Goal: Transaction & Acquisition: Purchase product/service

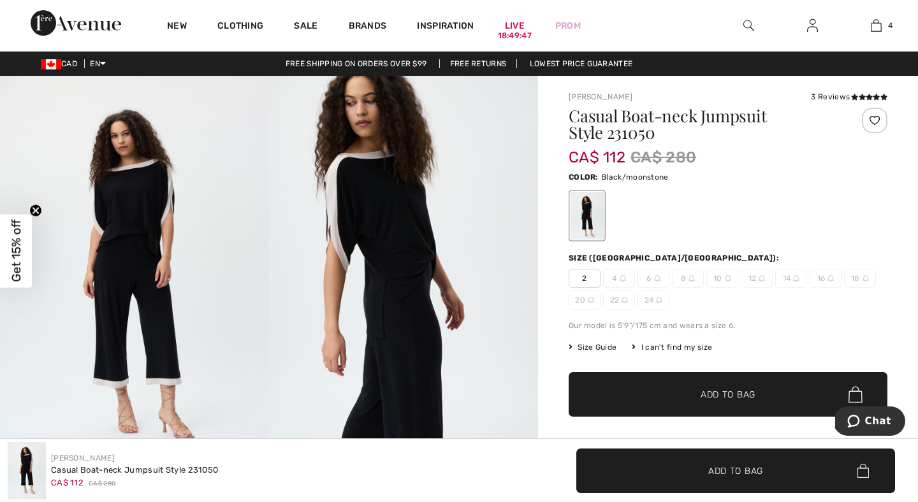
scroll to position [163, 0]
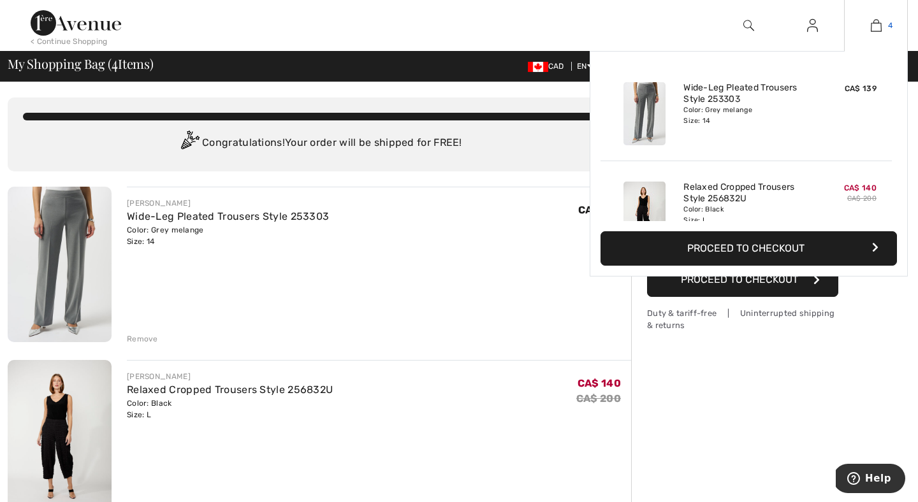
click at [878, 22] on img at bounding box center [876, 25] width 11 height 15
click at [754, 251] on button "Proceed to Checkout" at bounding box center [749, 248] width 296 height 34
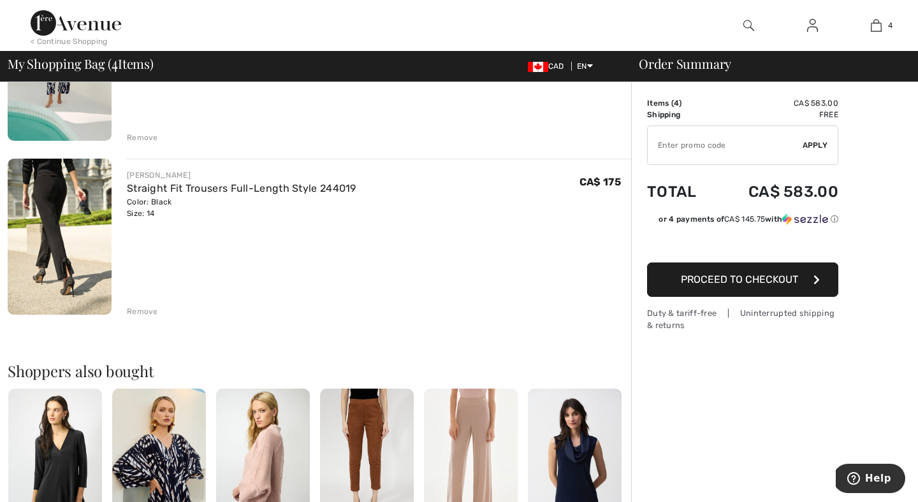
scroll to position [548, 0]
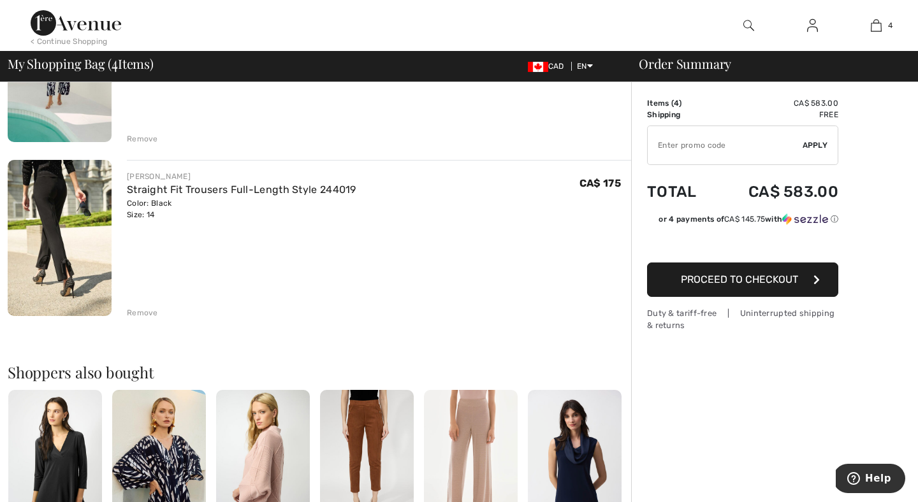
click at [71, 224] on img at bounding box center [60, 238] width 104 height 156
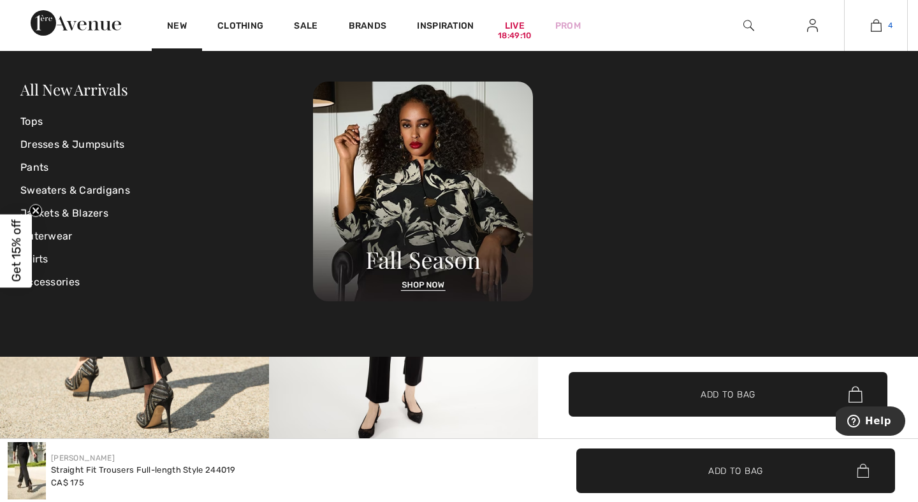
click at [878, 24] on img at bounding box center [876, 25] width 11 height 15
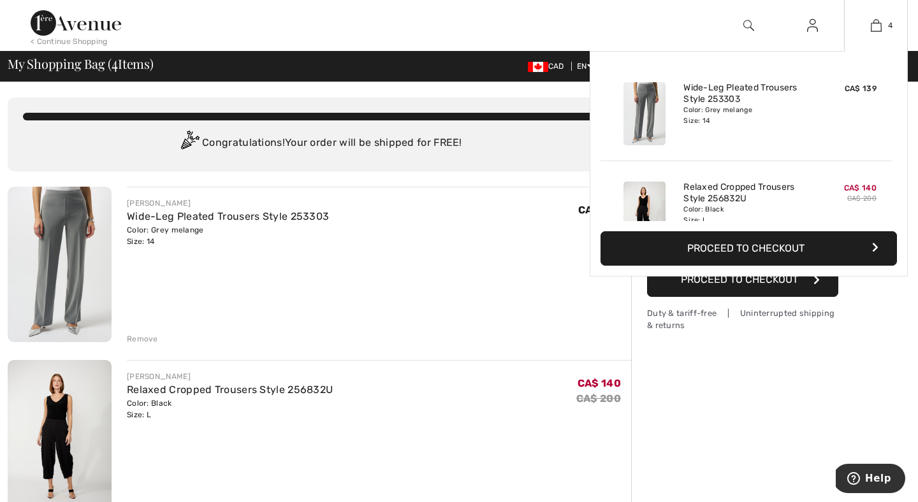
click at [645, 110] on img at bounding box center [644, 113] width 42 height 63
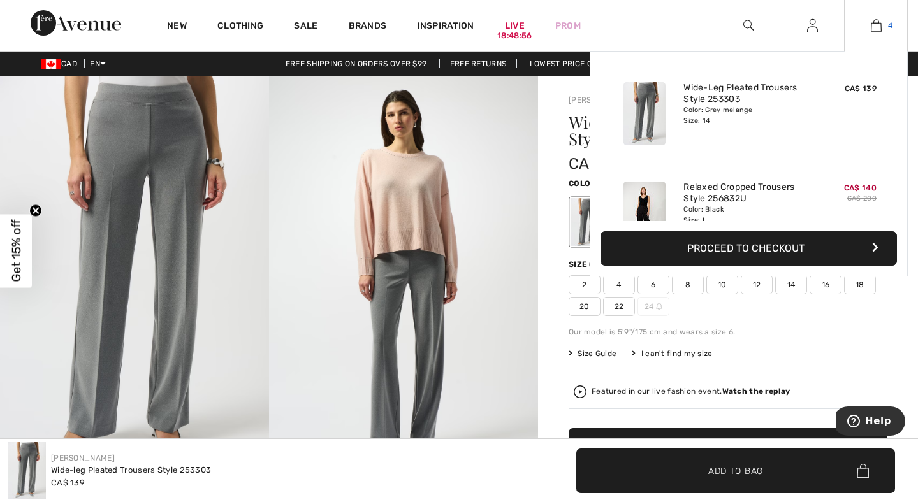
click at [883, 21] on link "4" at bounding box center [876, 25] width 62 height 15
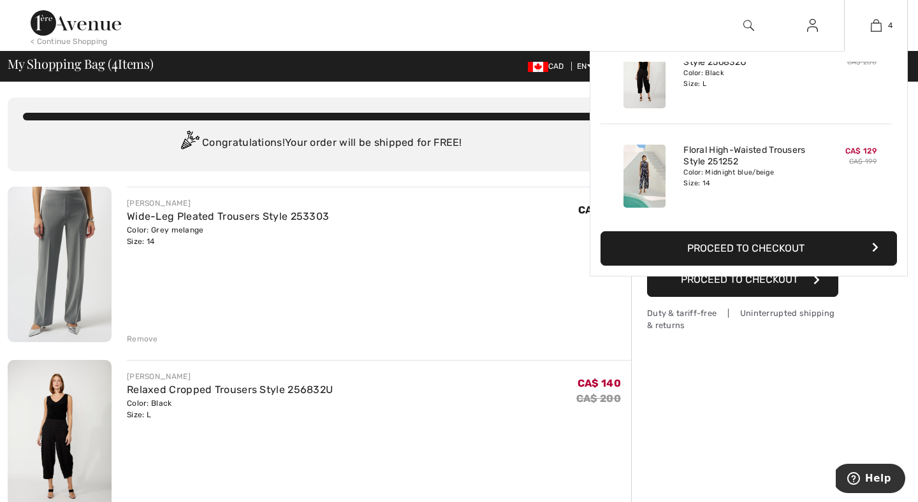
scroll to position [145, 0]
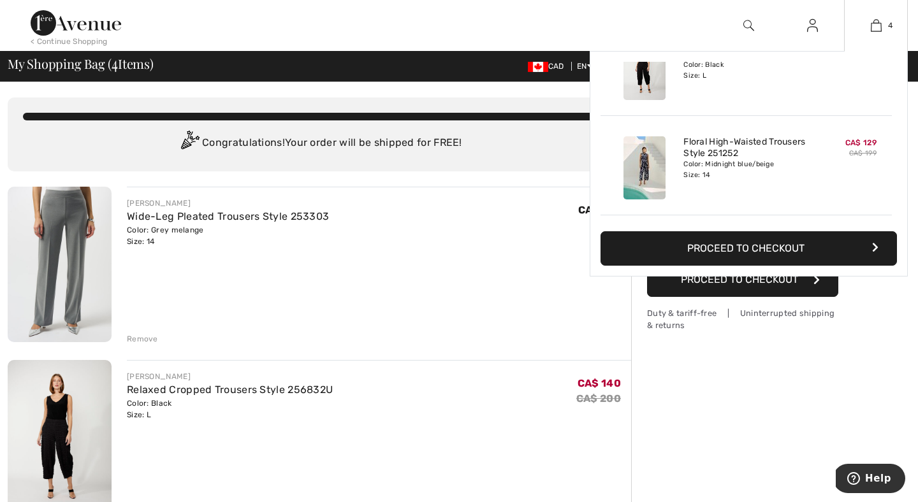
click at [645, 160] on img at bounding box center [644, 167] width 42 height 63
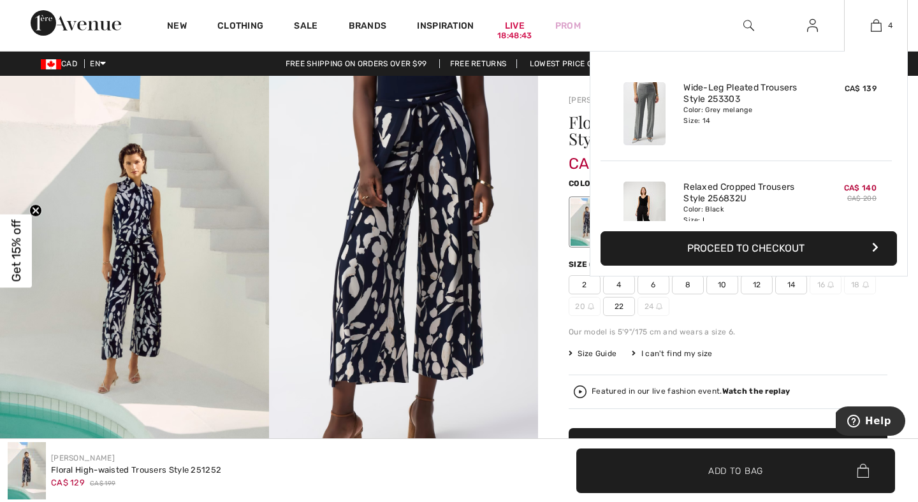
click at [649, 194] on img at bounding box center [644, 213] width 42 height 63
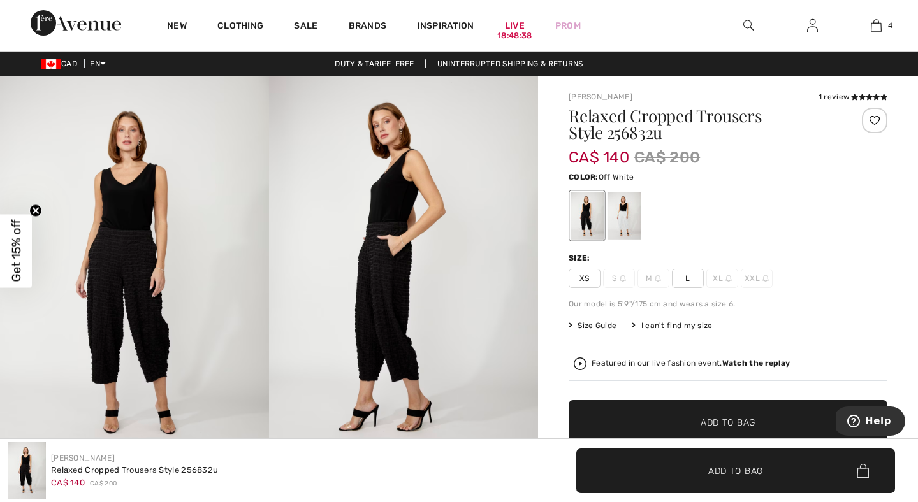
click at [621, 212] on div at bounding box center [624, 216] width 33 height 48
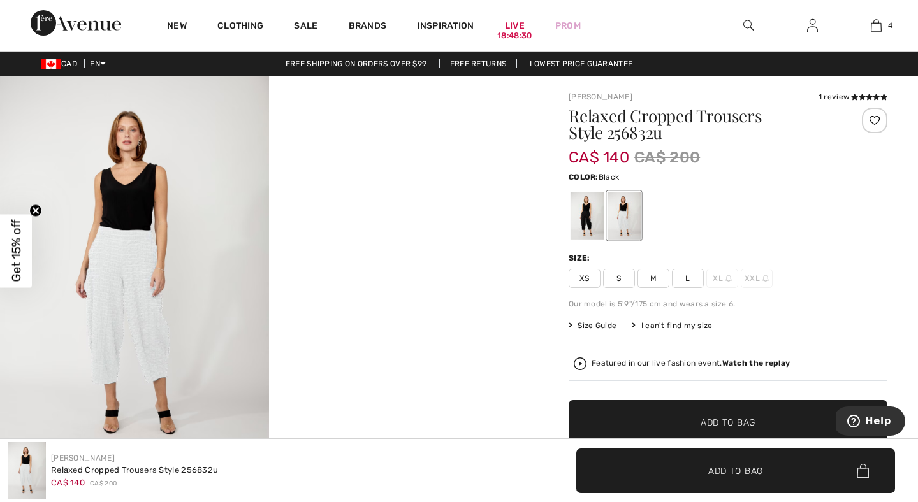
click at [588, 210] on div at bounding box center [587, 216] width 33 height 48
